Goal: Transaction & Acquisition: Book appointment/travel/reservation

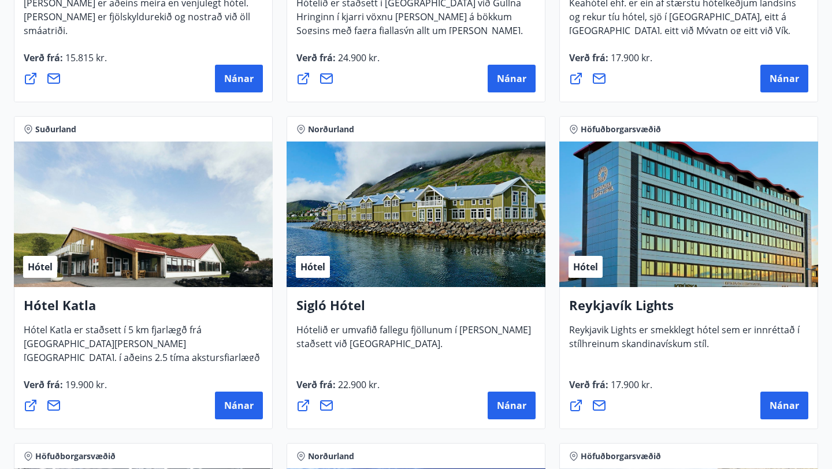
scroll to position [771, 0]
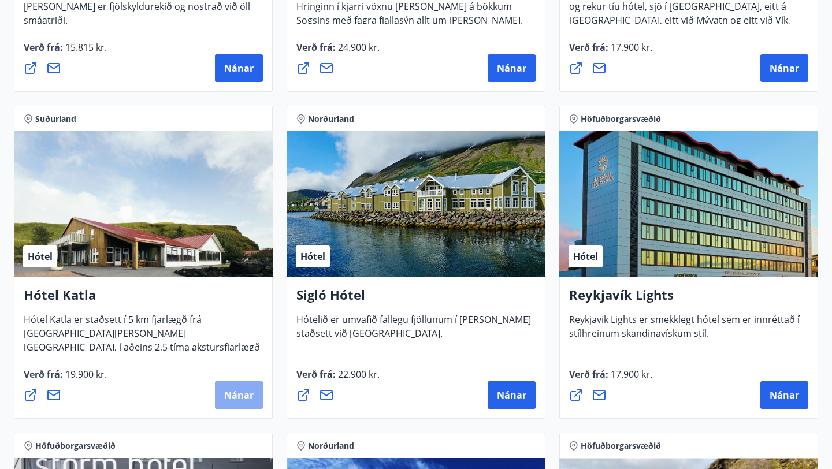
click at [239, 394] on span "Nánar" at bounding box center [238, 395] width 29 height 13
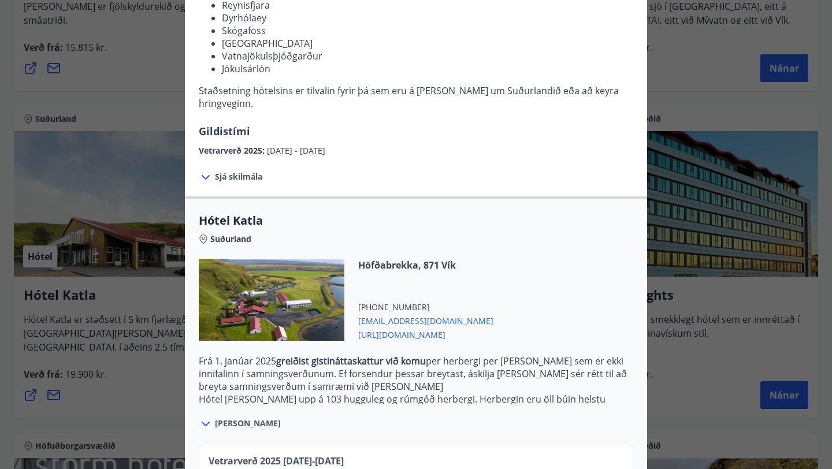
scroll to position [0, 0]
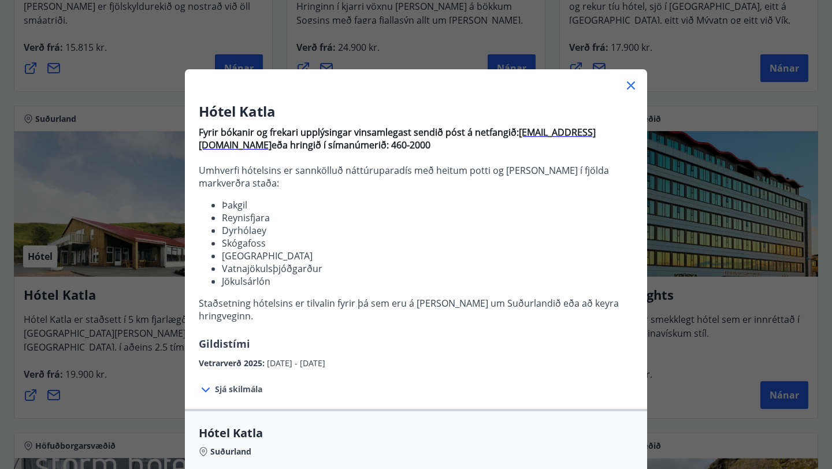
click at [630, 86] on icon at bounding box center [631, 85] width 8 height 8
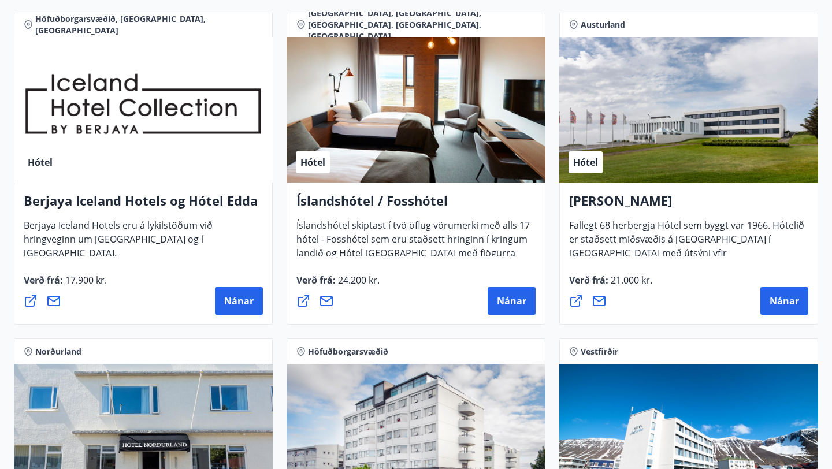
scroll to position [1520, 0]
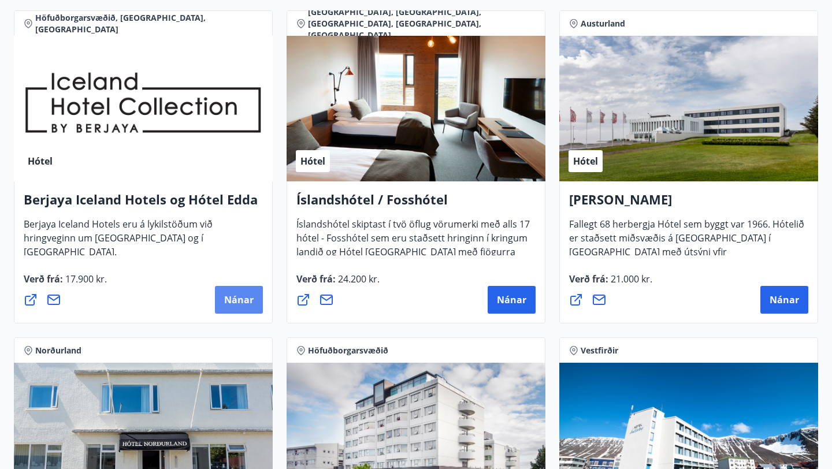
click at [238, 295] on span "Nánar" at bounding box center [238, 299] width 29 height 13
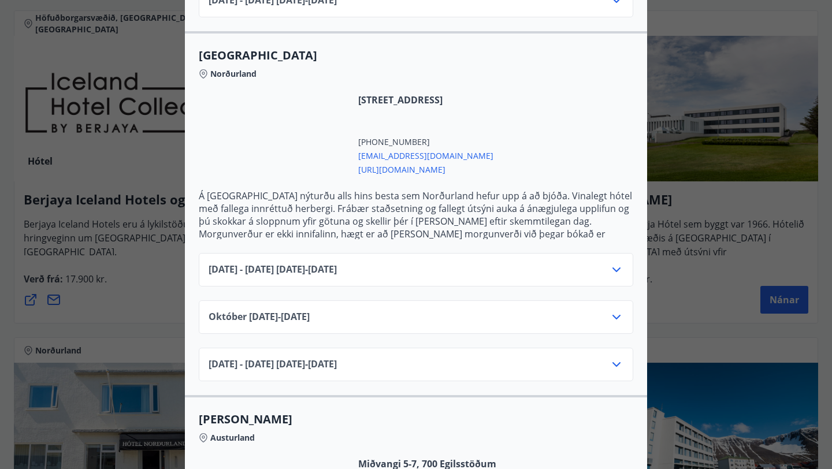
scroll to position [688, 0]
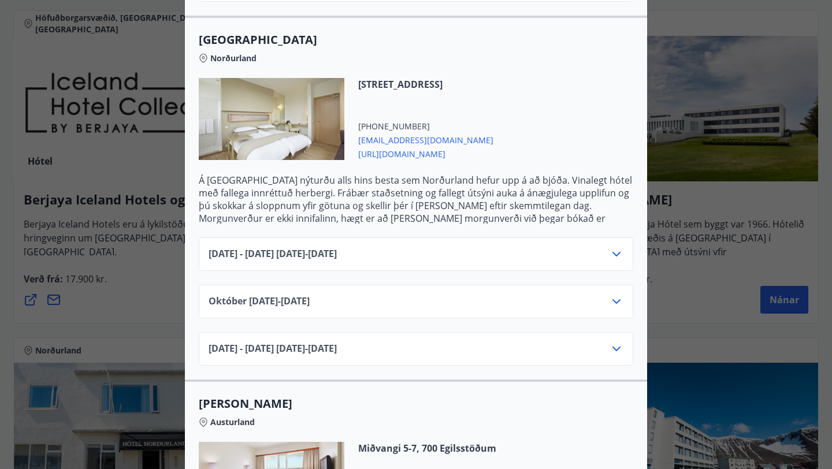
click at [616, 252] on icon at bounding box center [616, 254] width 8 height 5
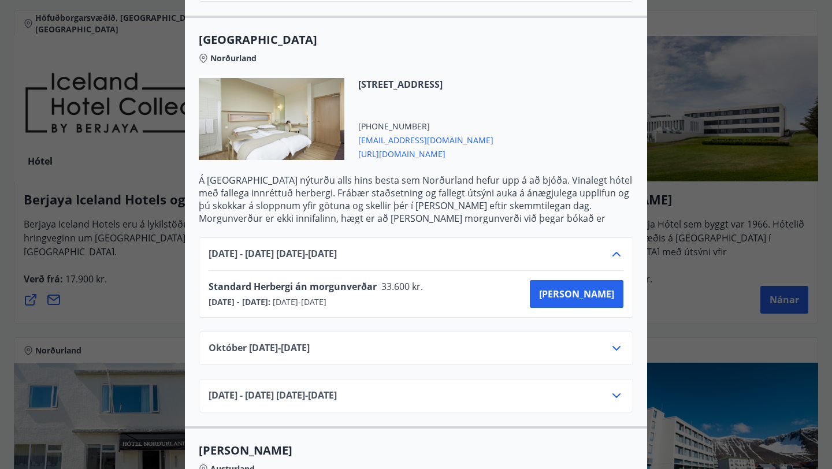
click at [614, 247] on icon at bounding box center [616, 254] width 14 height 14
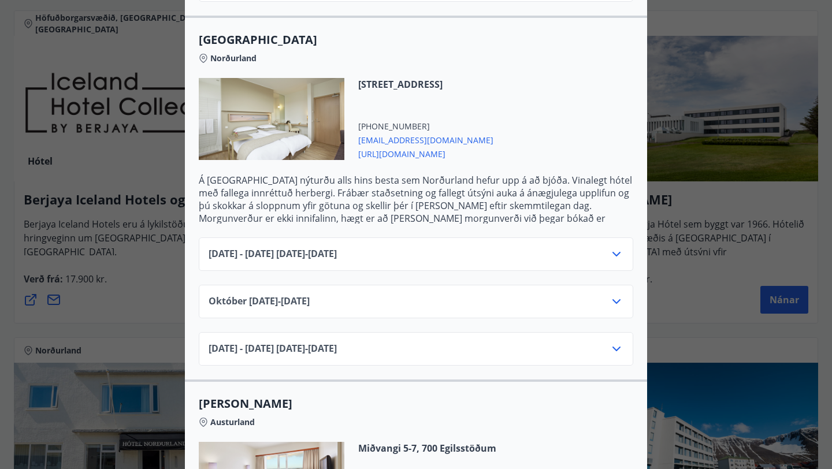
click at [439, 146] on span "[URL][DOMAIN_NAME]" at bounding box center [425, 153] width 135 height 14
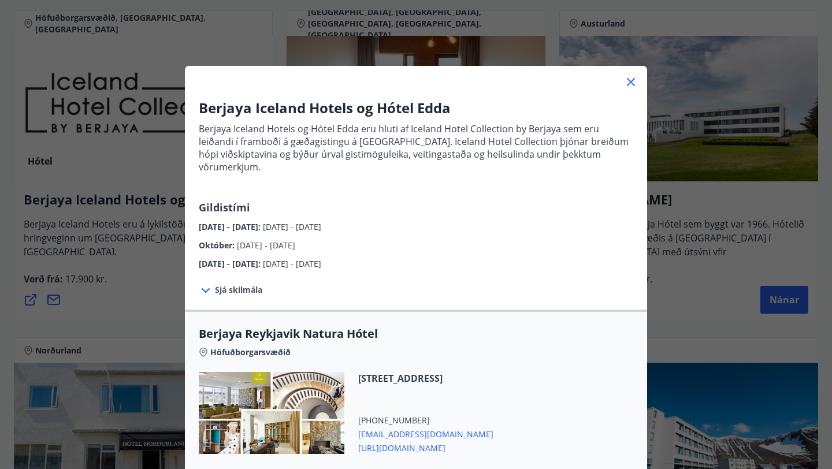
scroll to position [2, 0]
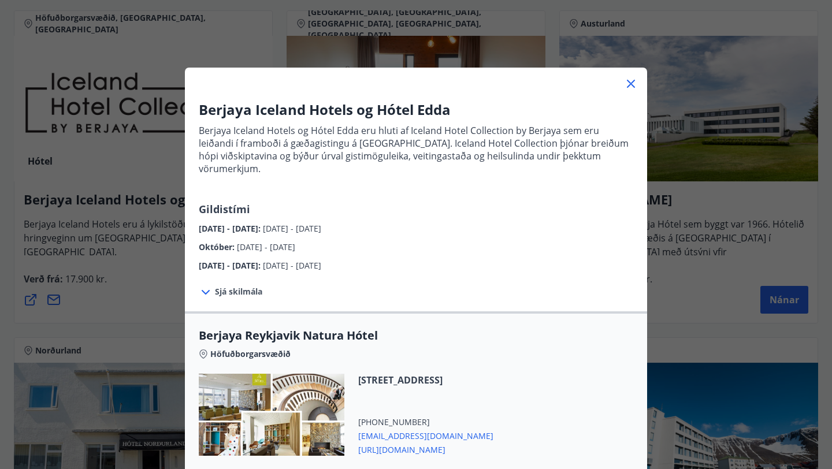
click at [630, 81] on icon at bounding box center [631, 84] width 14 height 14
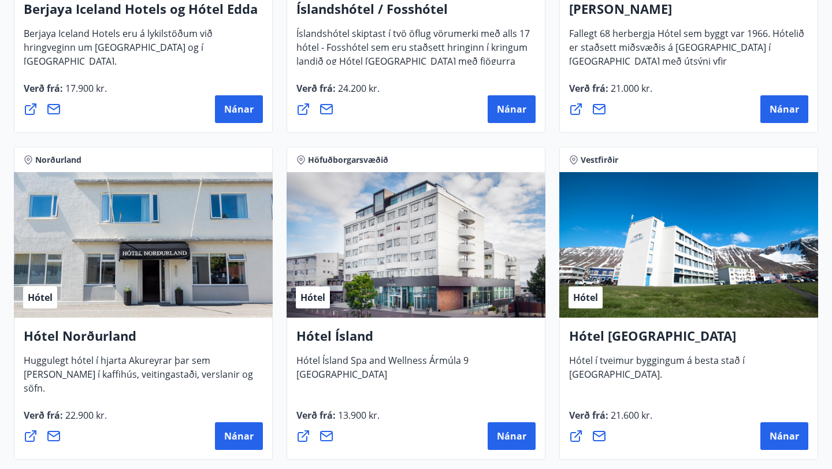
scroll to position [1896, 0]
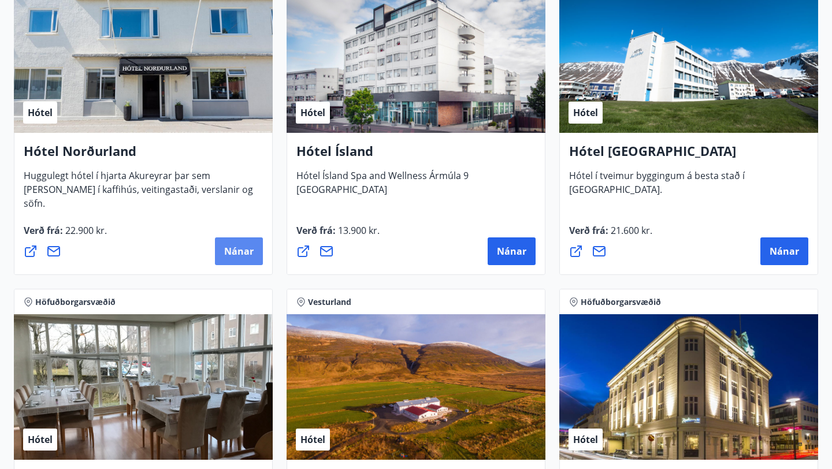
click at [237, 249] on span "Nánar" at bounding box center [238, 251] width 29 height 13
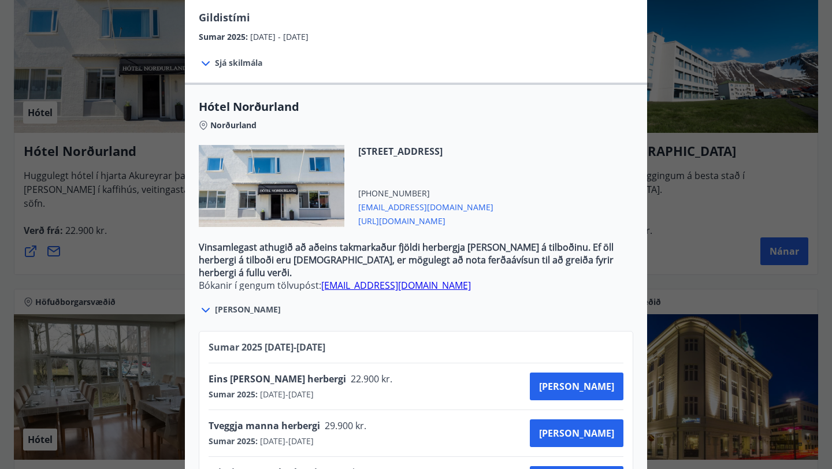
scroll to position [306, 0]
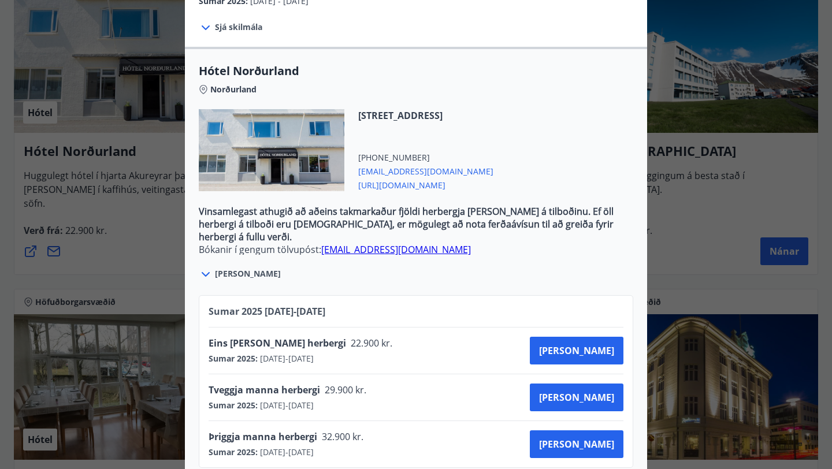
drag, startPoint x: 470, startPoint y: 174, endPoint x: 358, endPoint y: 169, distance: 112.8
click at [358, 177] on span "[URL][DOMAIN_NAME]" at bounding box center [425, 184] width 135 height 14
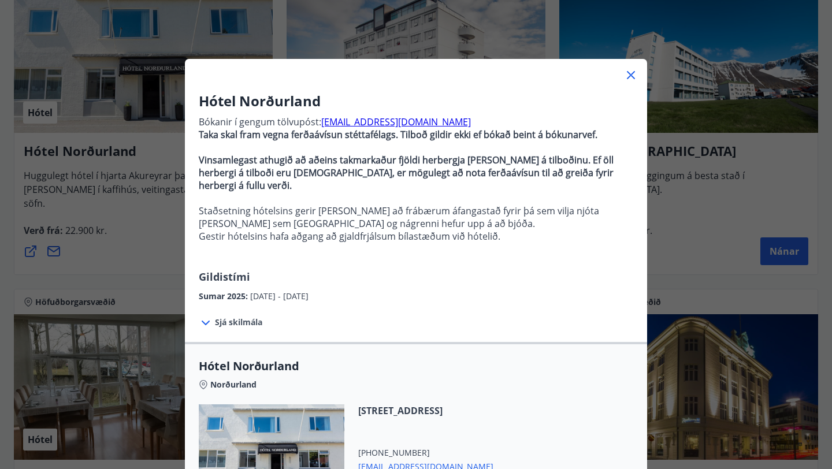
scroll to position [0, 0]
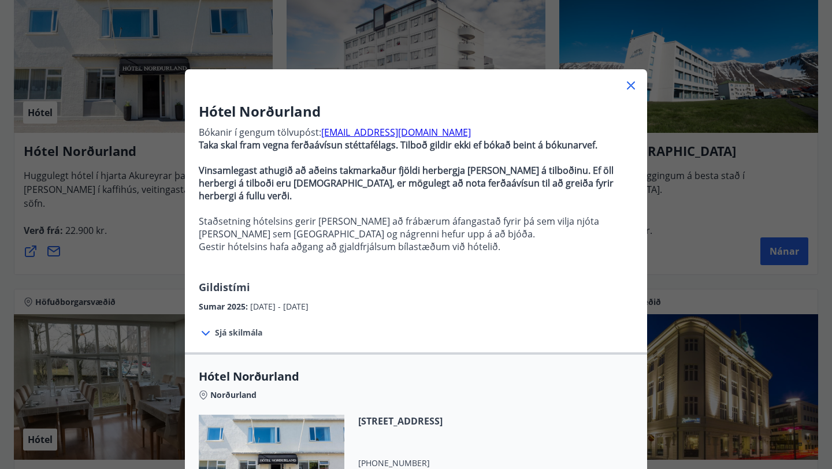
click at [629, 86] on icon at bounding box center [631, 85] width 8 height 8
